Goal: Task Accomplishment & Management: Complete application form

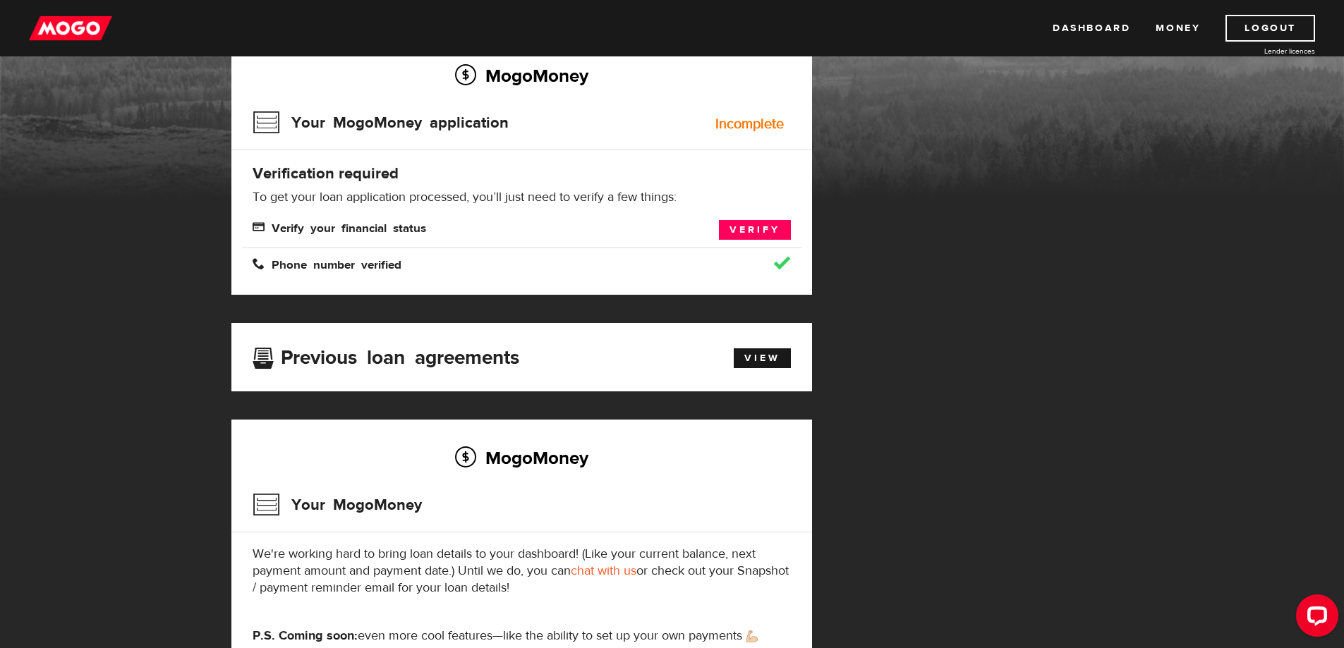
scroll to position [118, 0]
click at [752, 239] on link "Verify" at bounding box center [755, 229] width 72 height 20
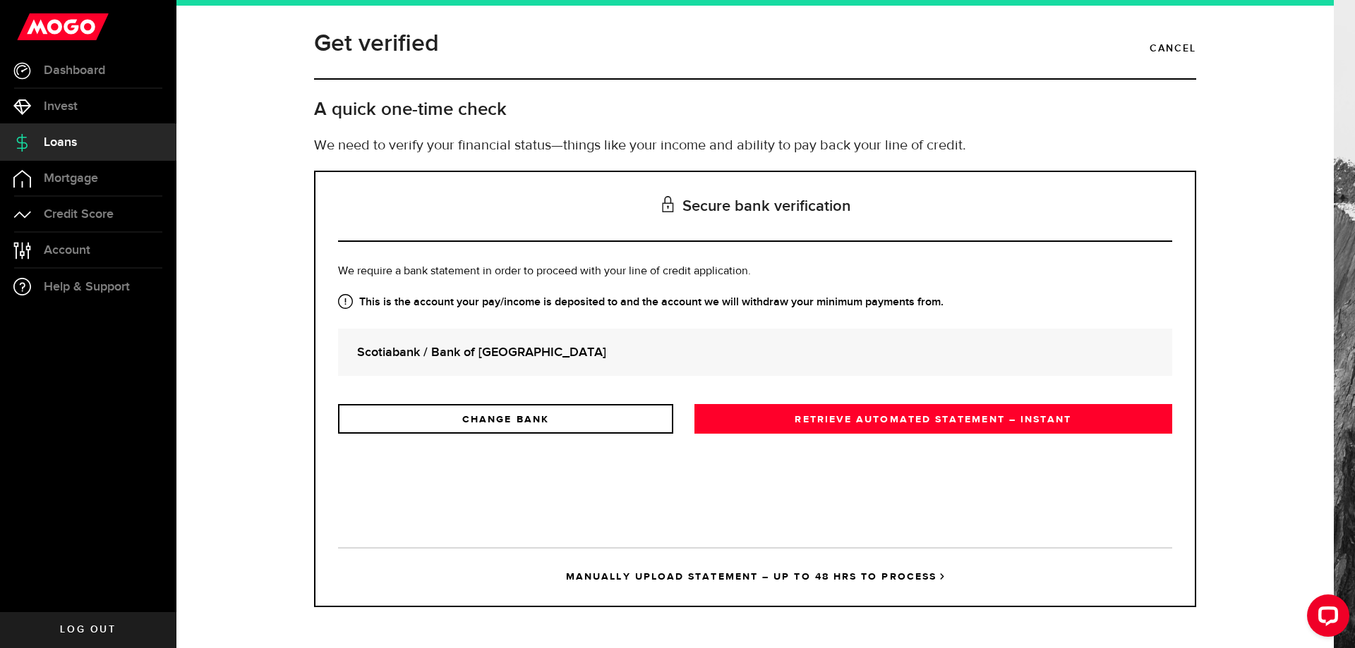
scroll to position [33, 0]
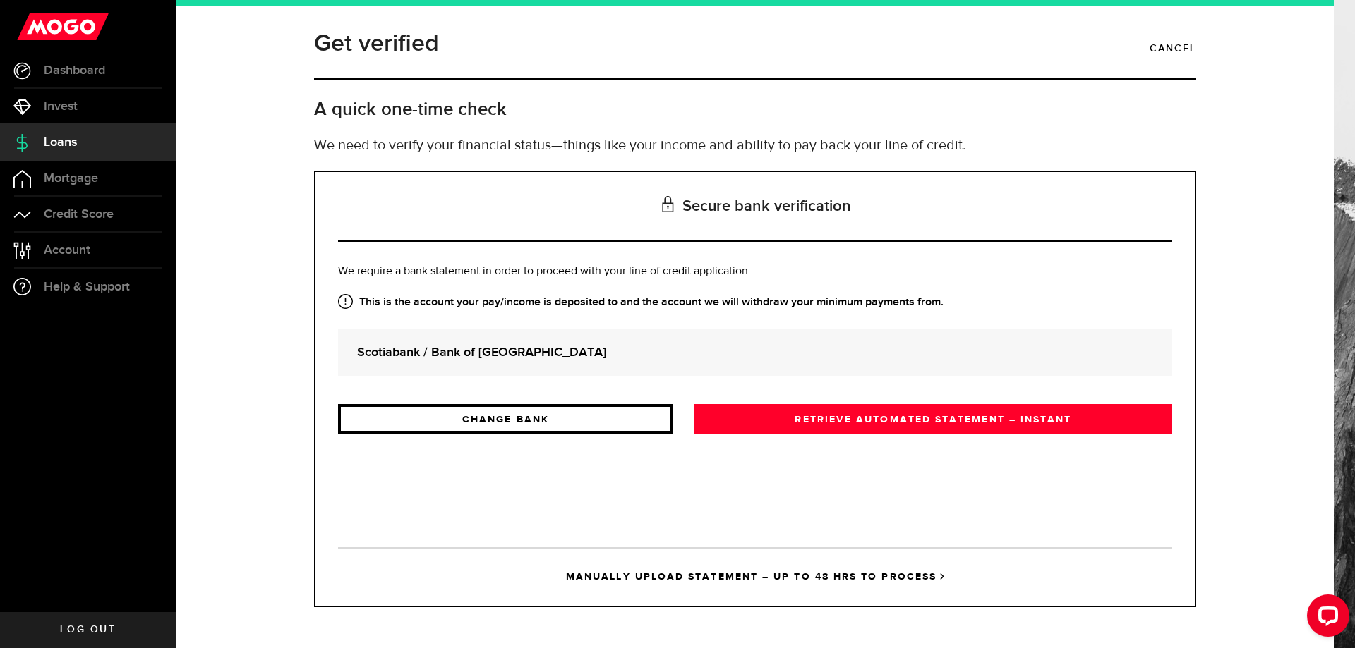
click at [552, 434] on link "CHANGE BANK" at bounding box center [505, 419] width 335 height 30
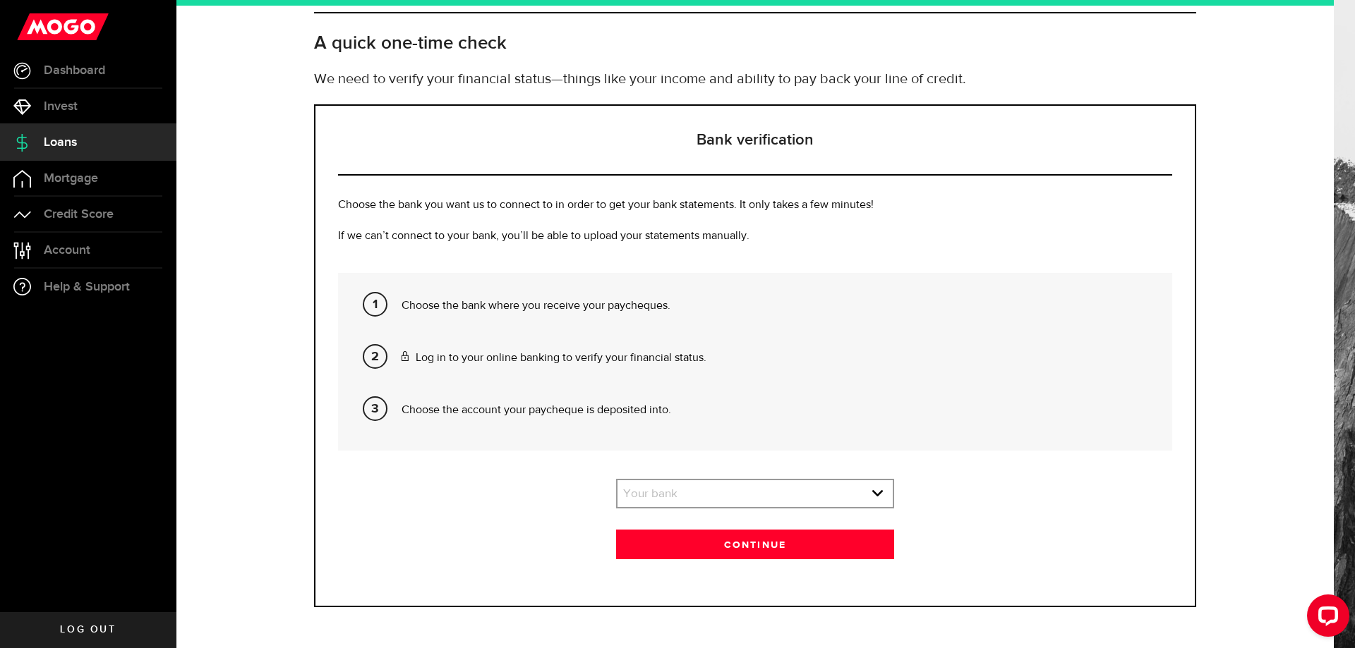
scroll to position [192, 0]
click at [872, 497] on icon "expand select" at bounding box center [877, 494] width 12 height 12
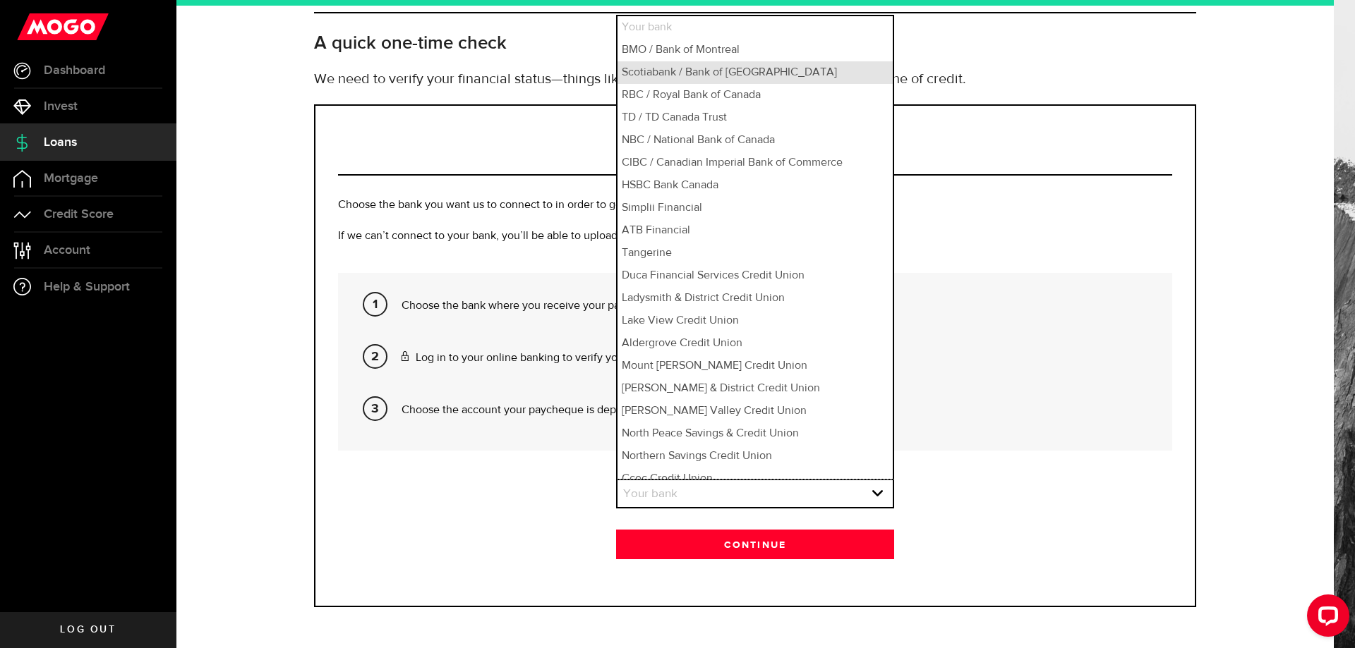
click at [685, 78] on li "Scotiabank / Bank of Nova Scotia" at bounding box center [754, 72] width 275 height 23
select select "2"
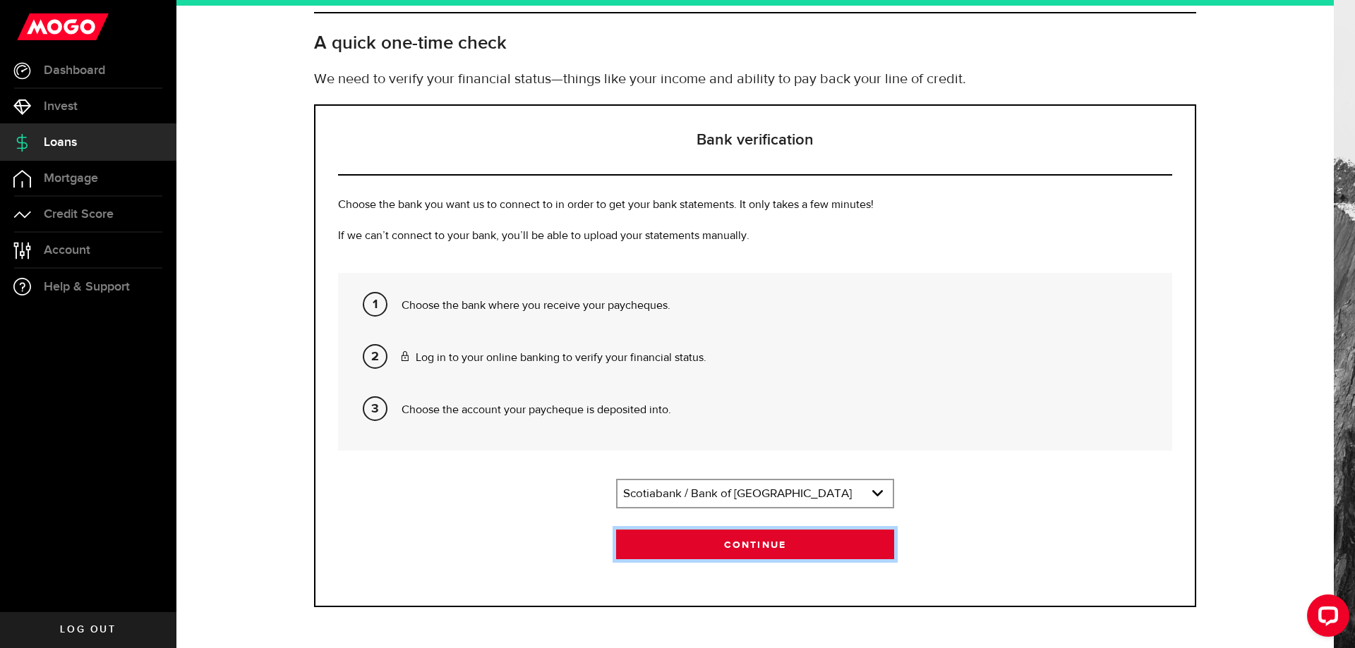
click at [742, 548] on button "Continue" at bounding box center [755, 545] width 278 height 30
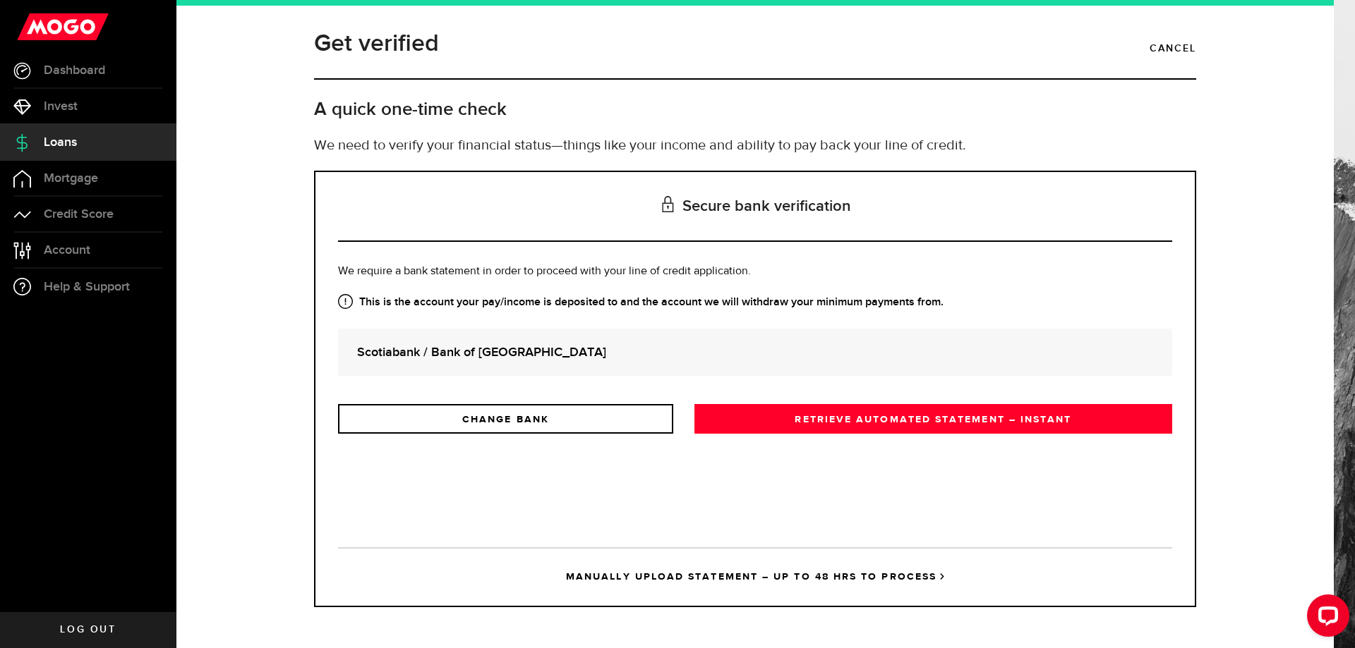
scroll to position [33, 0]
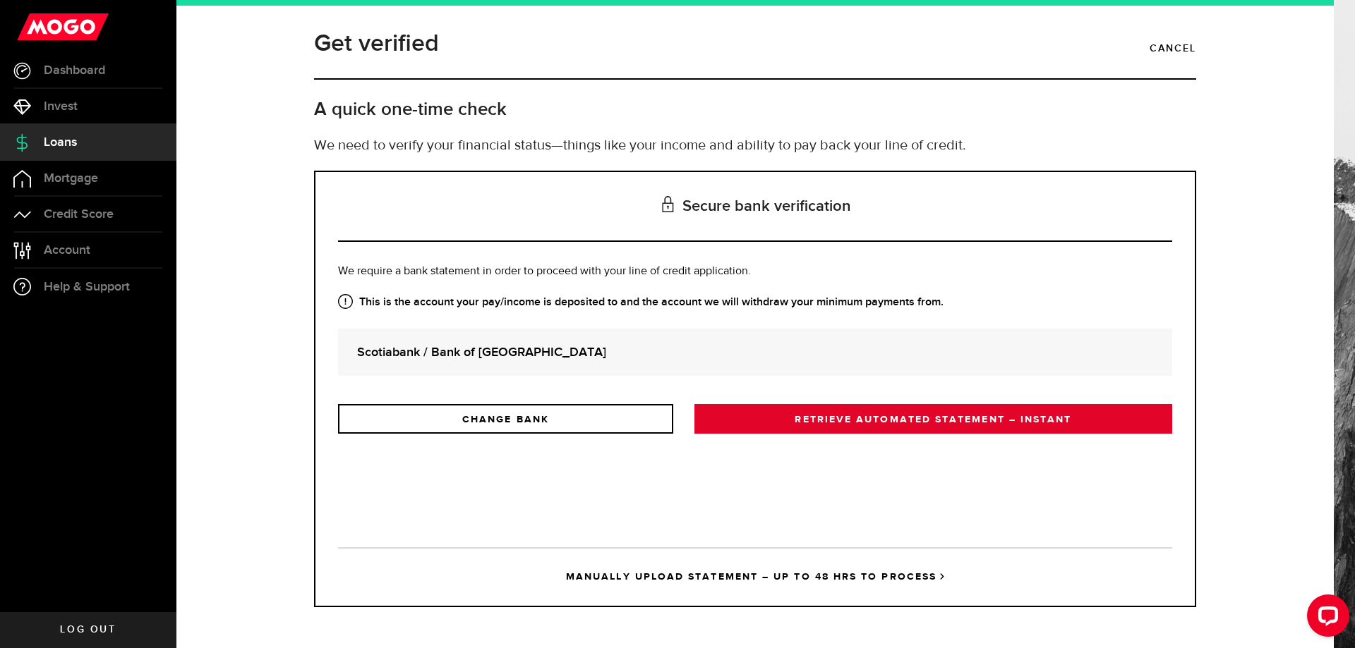
click at [961, 434] on link "RETRIEVE AUTOMATED STATEMENT – INSTANT" at bounding box center [933, 419] width 478 height 30
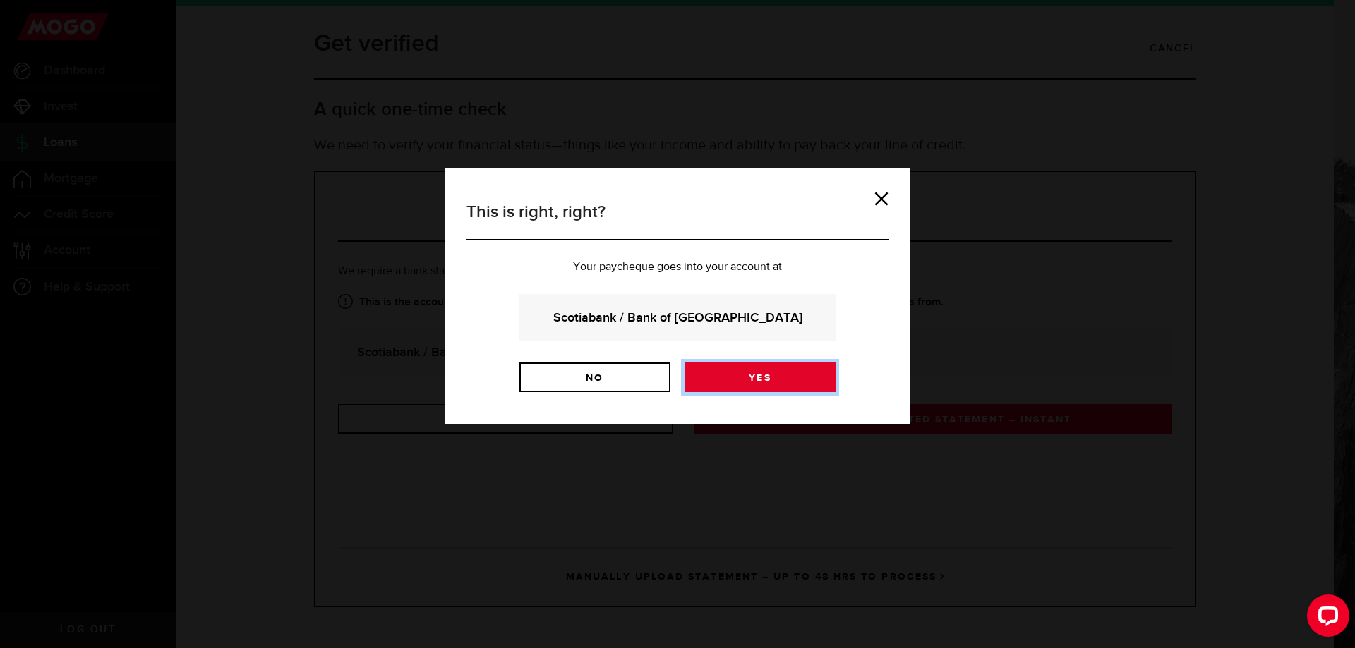
click at [760, 392] on link "Yes" at bounding box center [759, 378] width 151 height 30
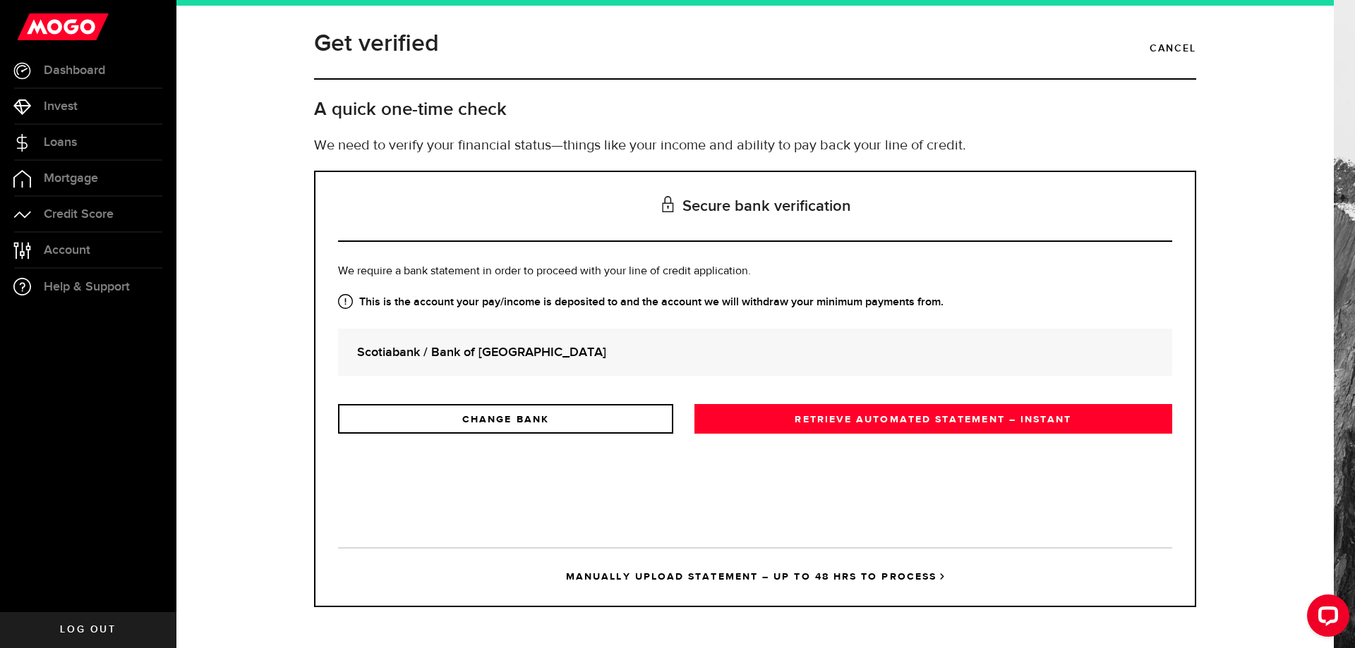
scroll to position [33, 0]
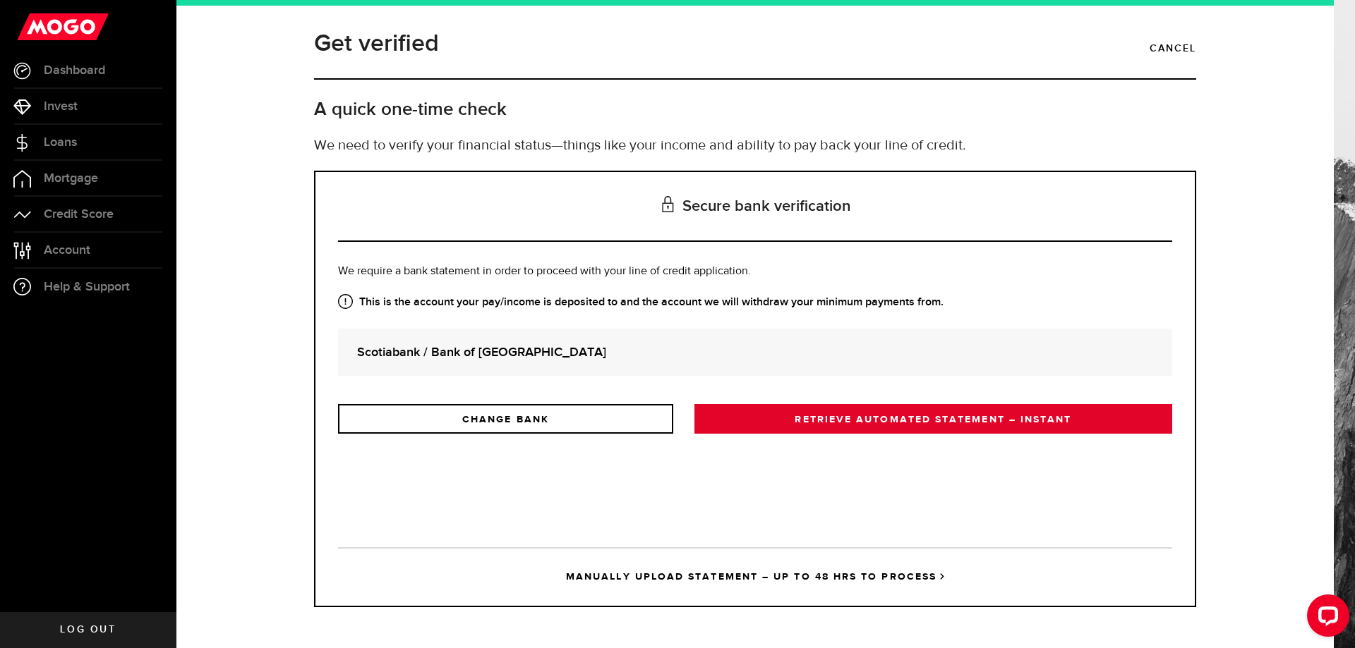
click at [991, 434] on link "RETRIEVE AUTOMATED STATEMENT – INSTANT" at bounding box center [933, 419] width 478 height 30
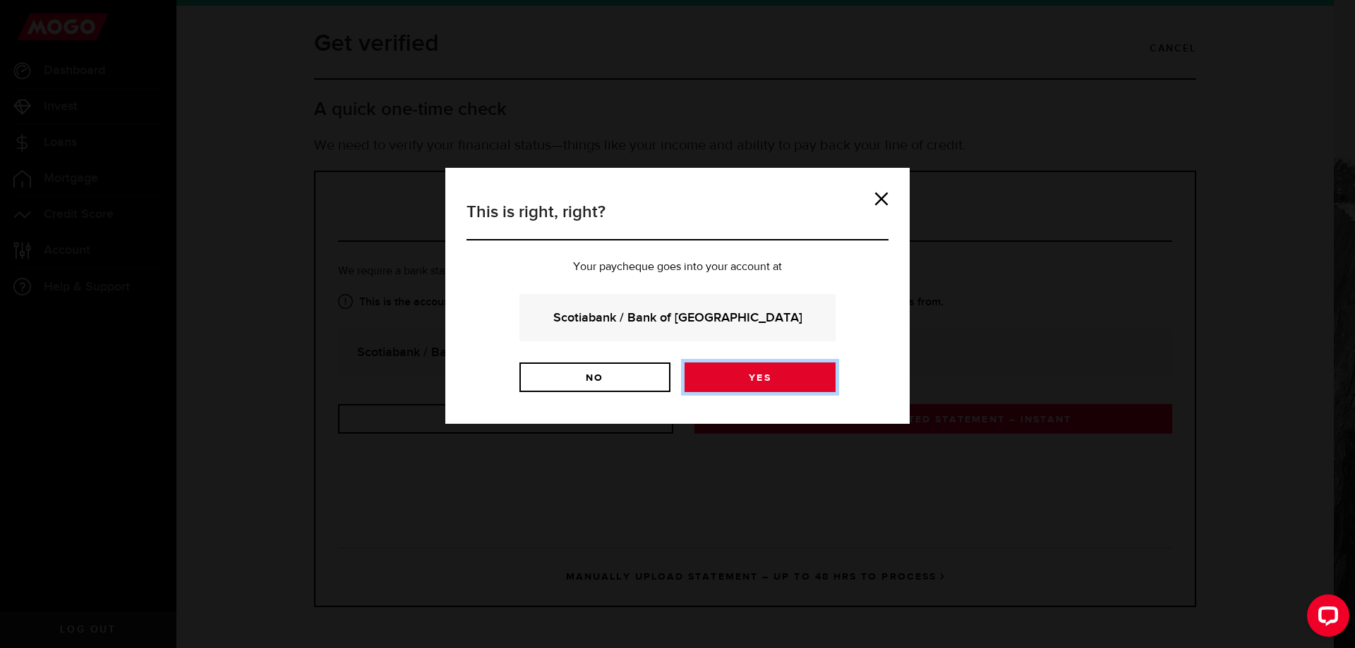
click at [799, 392] on link "Yes" at bounding box center [759, 378] width 151 height 30
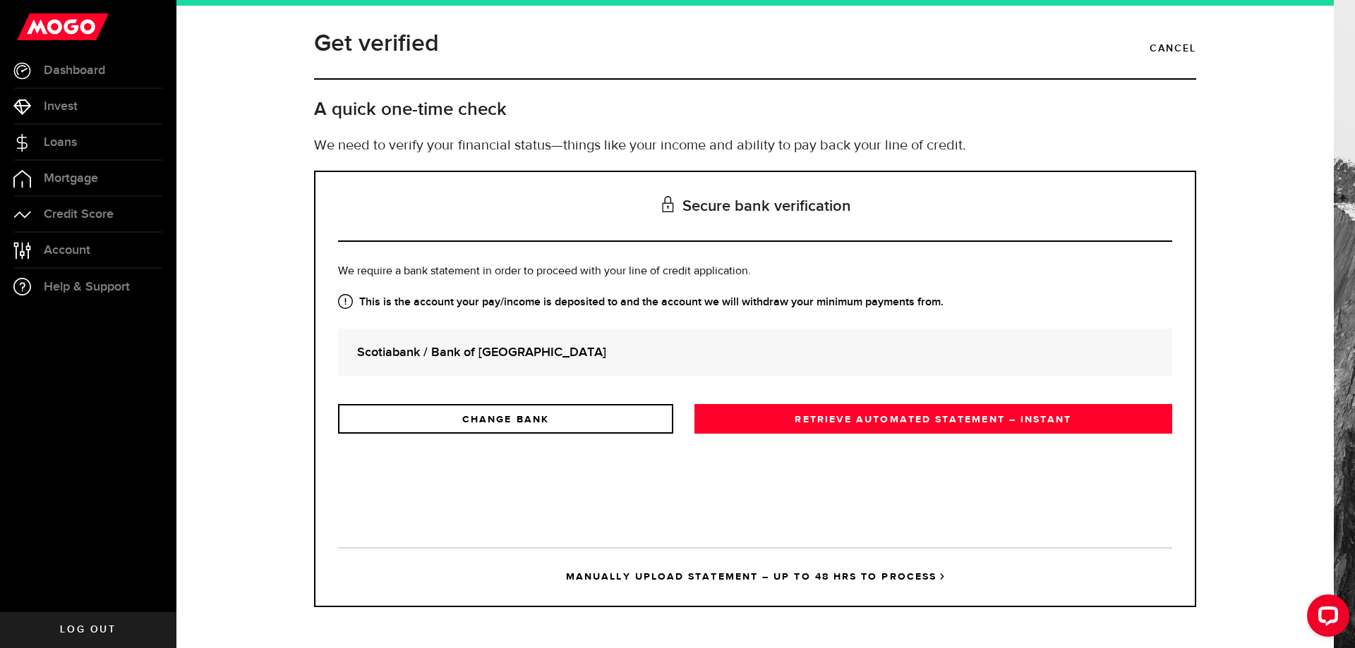
scroll to position [33, 0]
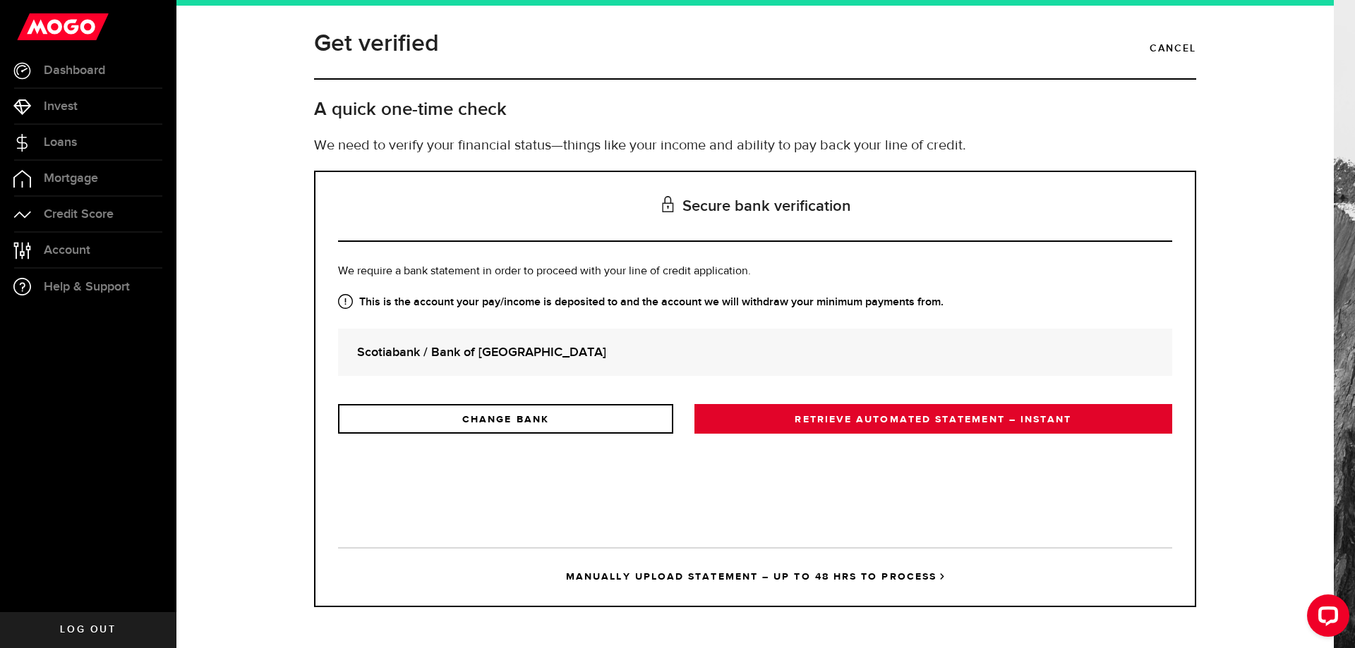
click at [961, 434] on link "RETRIEVE AUTOMATED STATEMENT – INSTANT" at bounding box center [933, 419] width 478 height 30
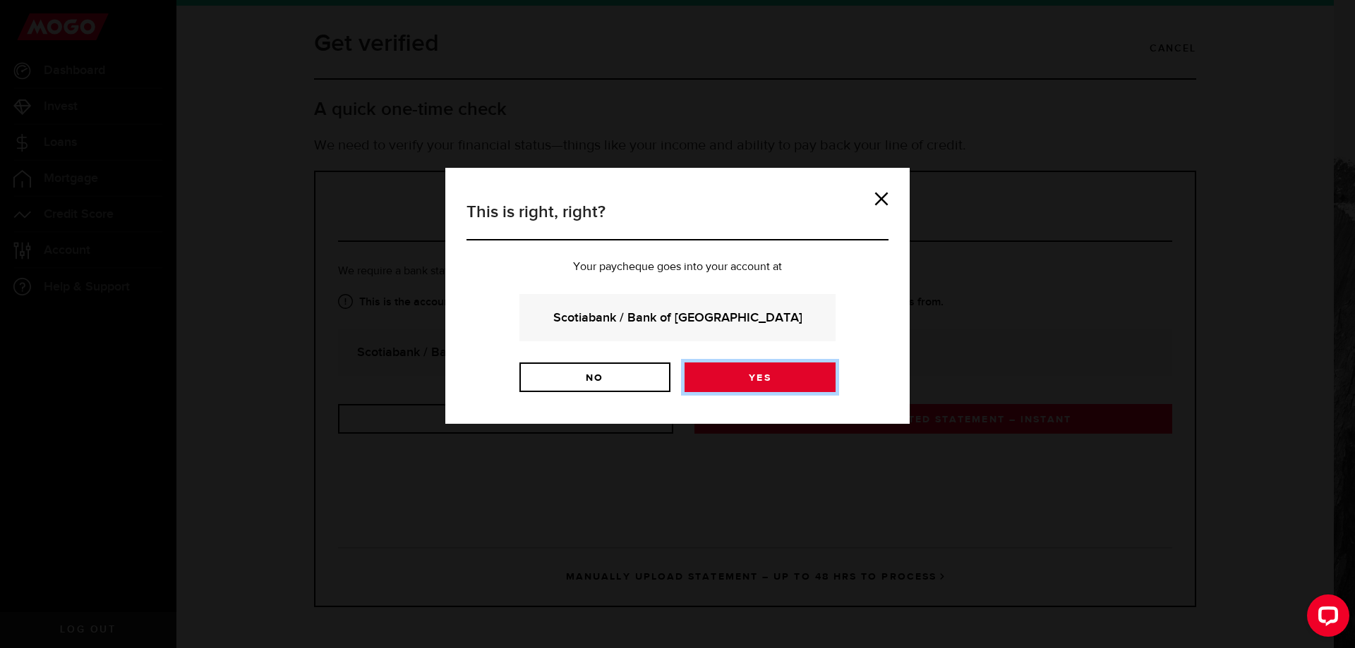
click at [793, 392] on link "Yes" at bounding box center [759, 378] width 151 height 30
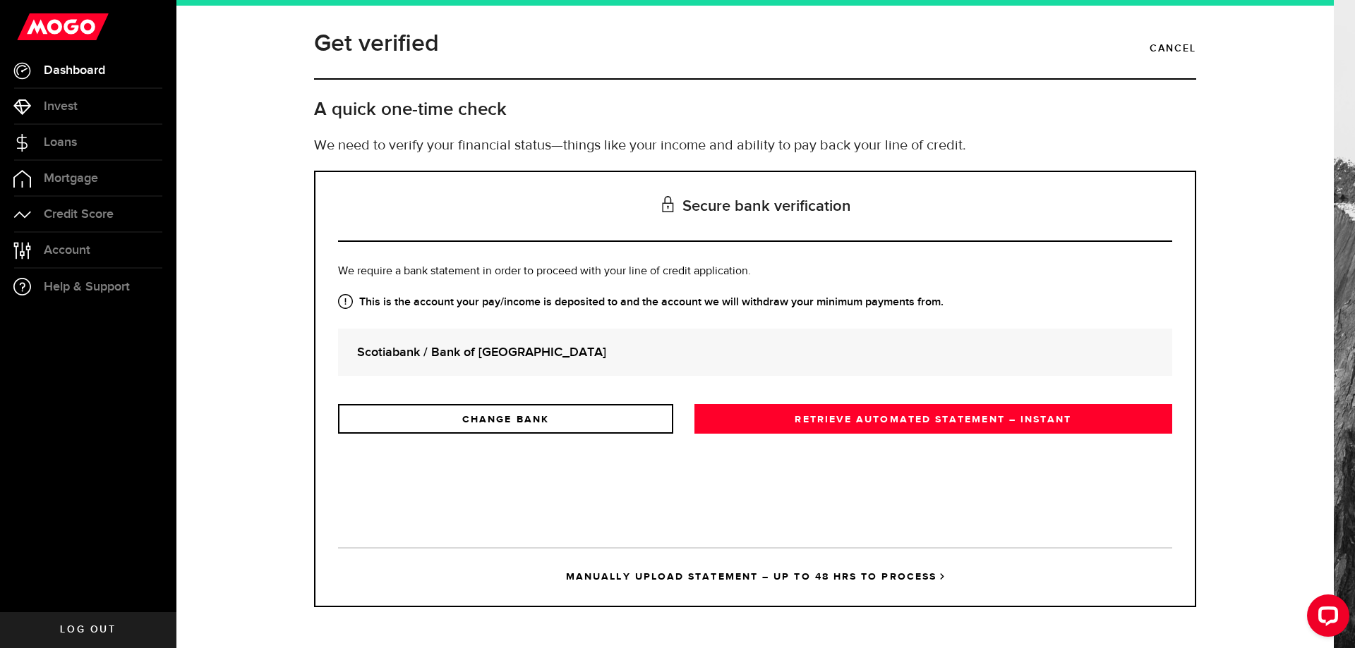
click at [72, 66] on span "Dashboard" at bounding box center [74, 70] width 61 height 13
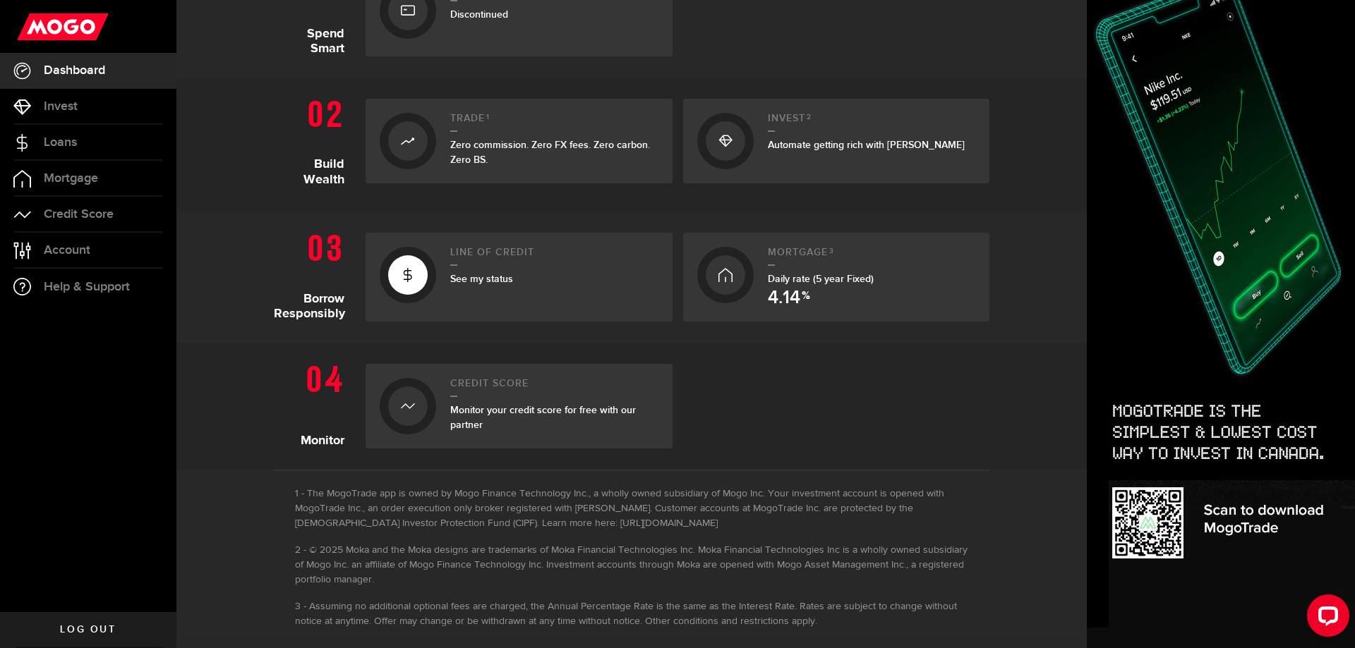
scroll to position [400, 0]
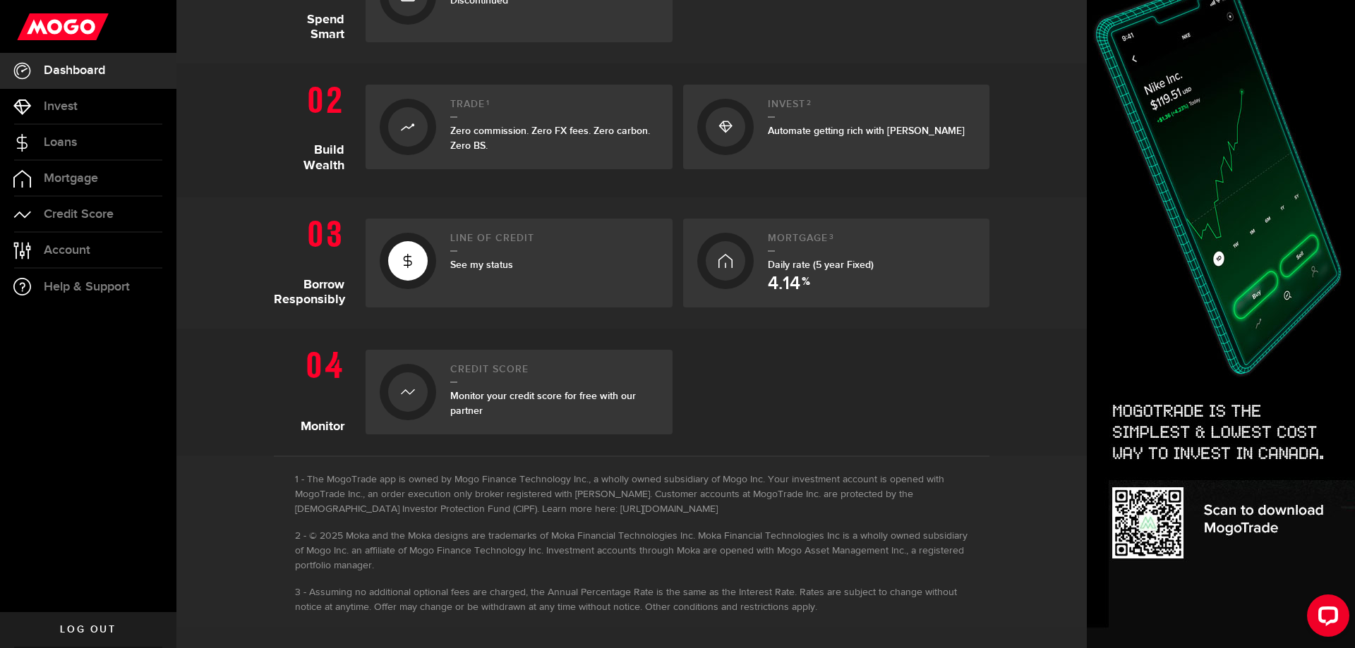
click at [488, 271] on span "See my status" at bounding box center [481, 265] width 63 height 12
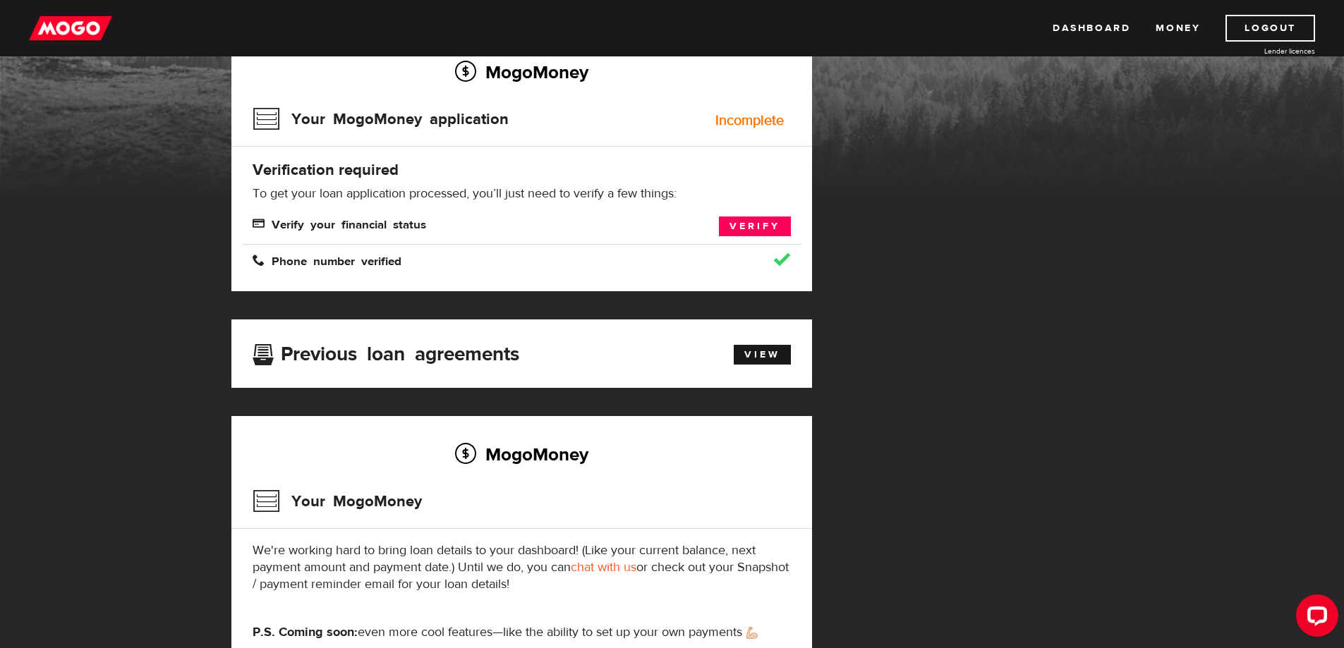
scroll to position [118, 0]
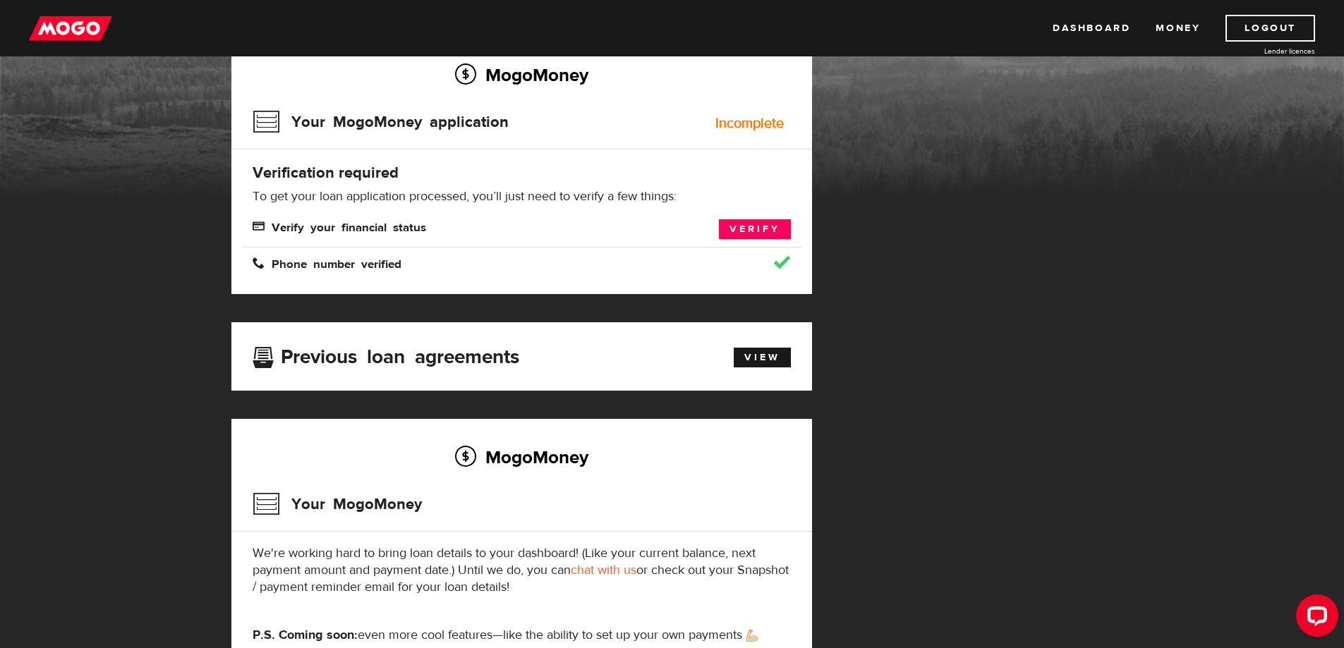
click at [80, 32] on img at bounding box center [70, 28] width 83 height 27
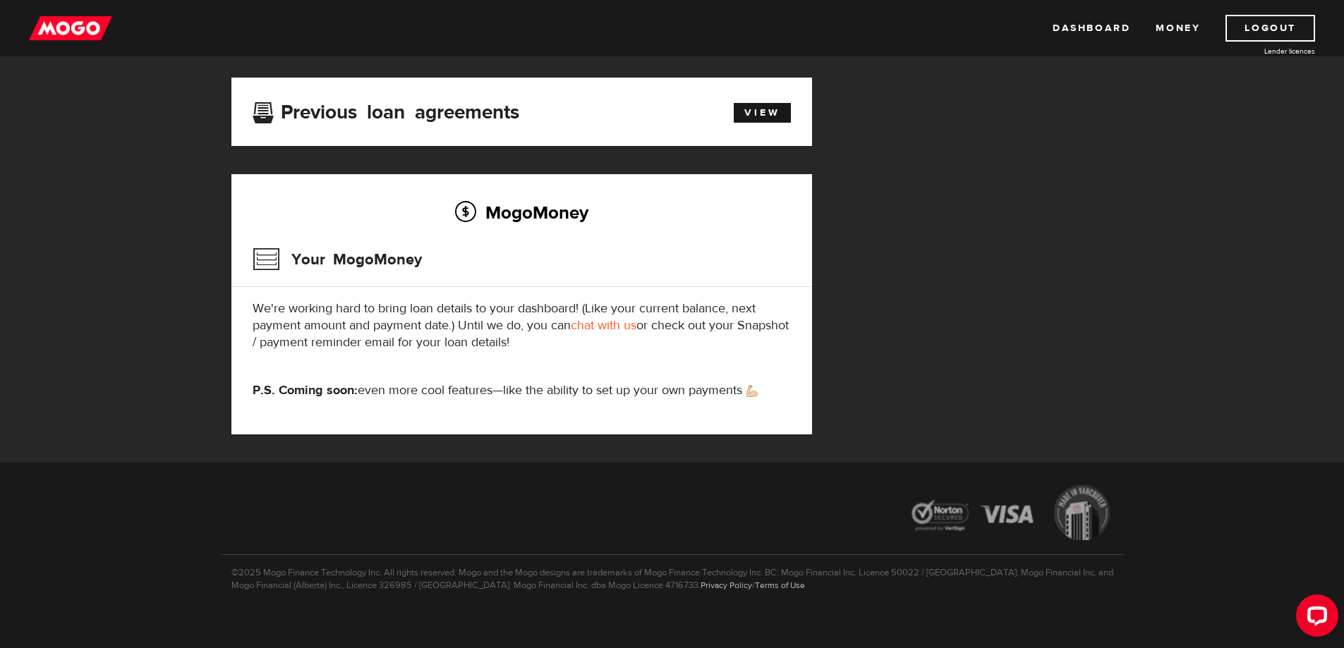
scroll to position [376, 0]
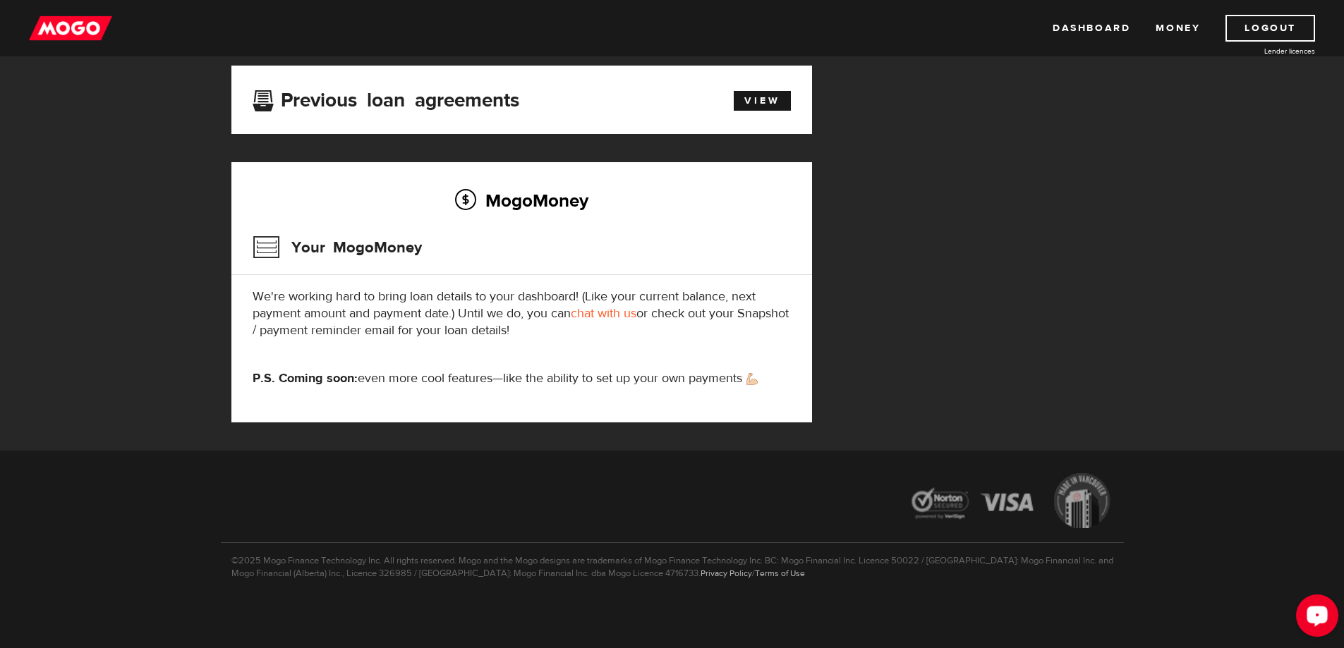
click at [1326, 619] on div "Open LiveChat chat widget" at bounding box center [1317, 615] width 24 height 24
click at [1321, 603] on div "Open LiveChat chat widget" at bounding box center [1317, 615] width 24 height 24
click at [1280, 30] on link "Logout" at bounding box center [1270, 28] width 90 height 27
